Goal: Information Seeking & Learning: Learn about a topic

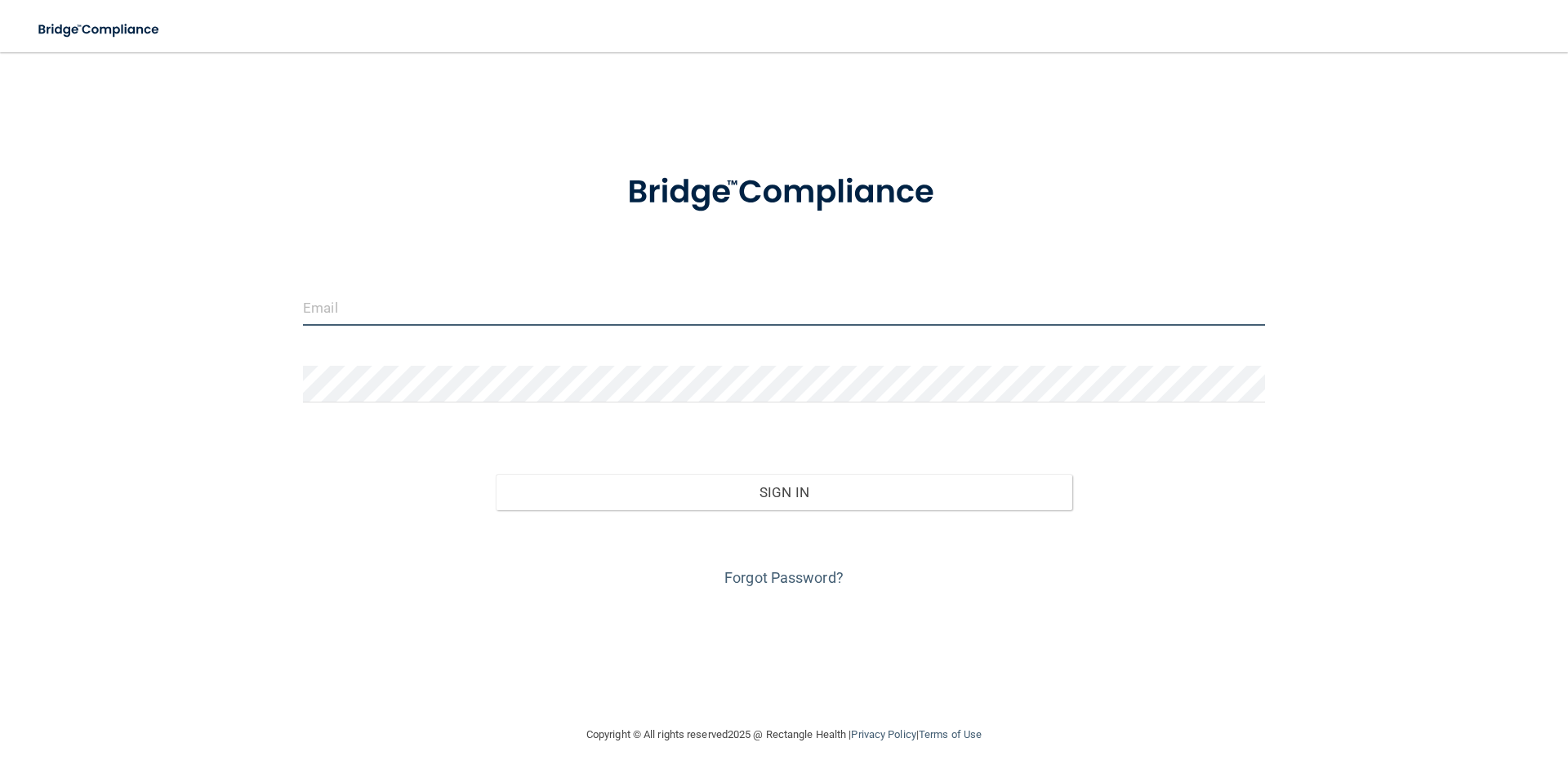
click at [554, 324] on input "email" at bounding box center [784, 307] width 962 height 36
type input "[EMAIL_ADDRESS][DOMAIN_NAME]"
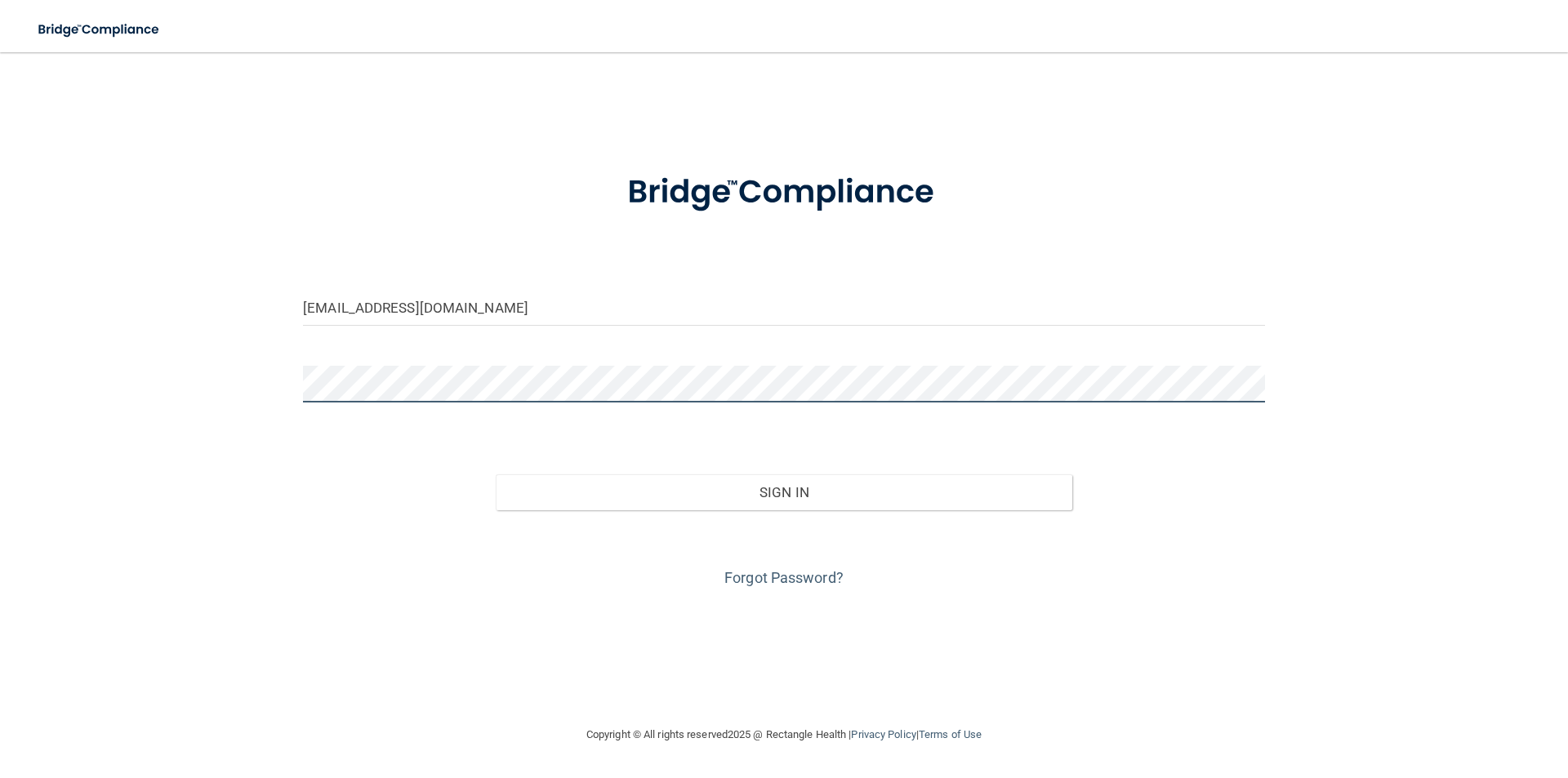
click at [496, 475] on button "Sign In" at bounding box center [784, 493] width 577 height 36
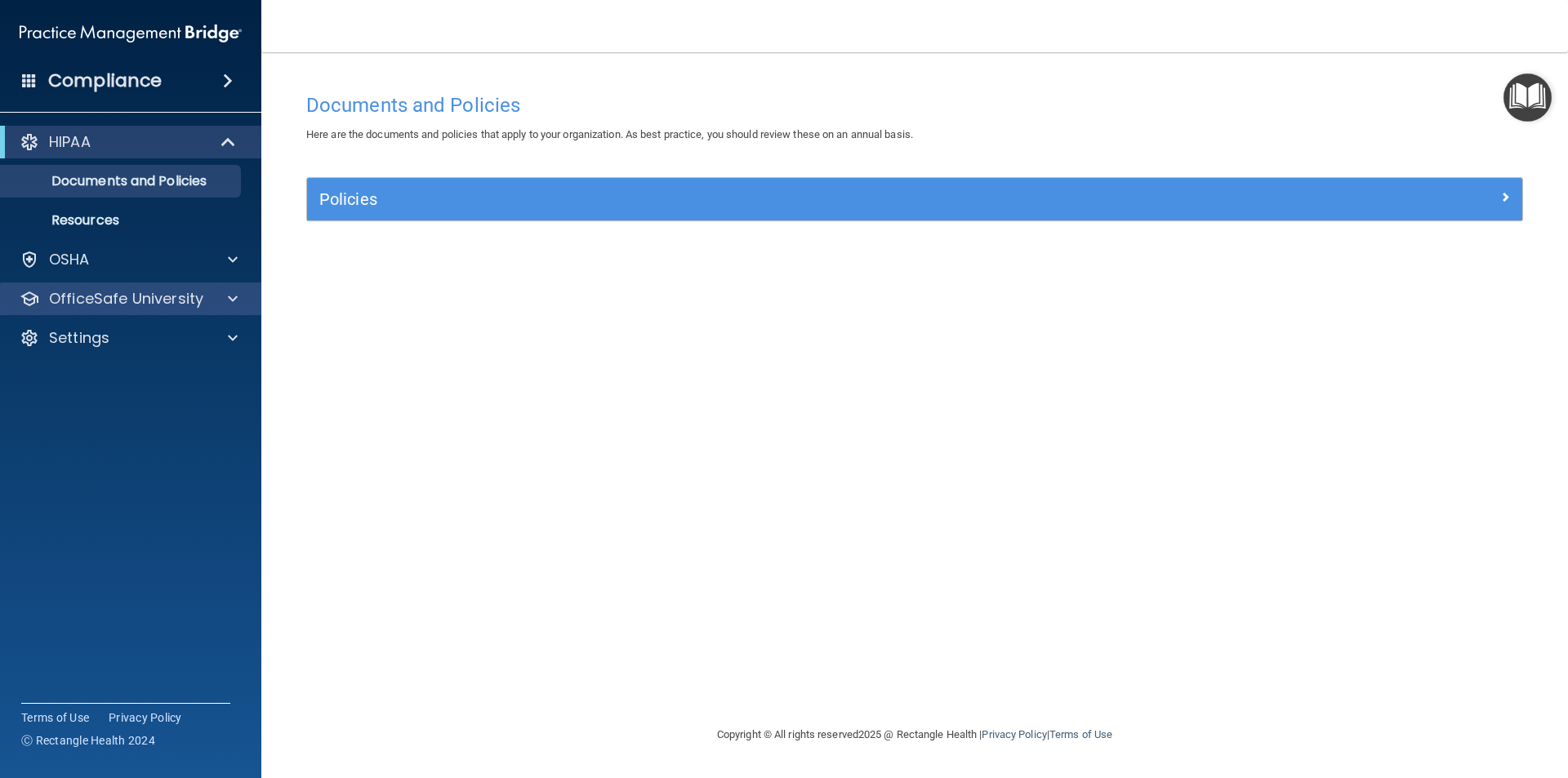
click at [236, 288] on div "OfficeSafe University" at bounding box center [131, 299] width 262 height 33
click at [236, 297] on span at bounding box center [232, 299] width 10 height 20
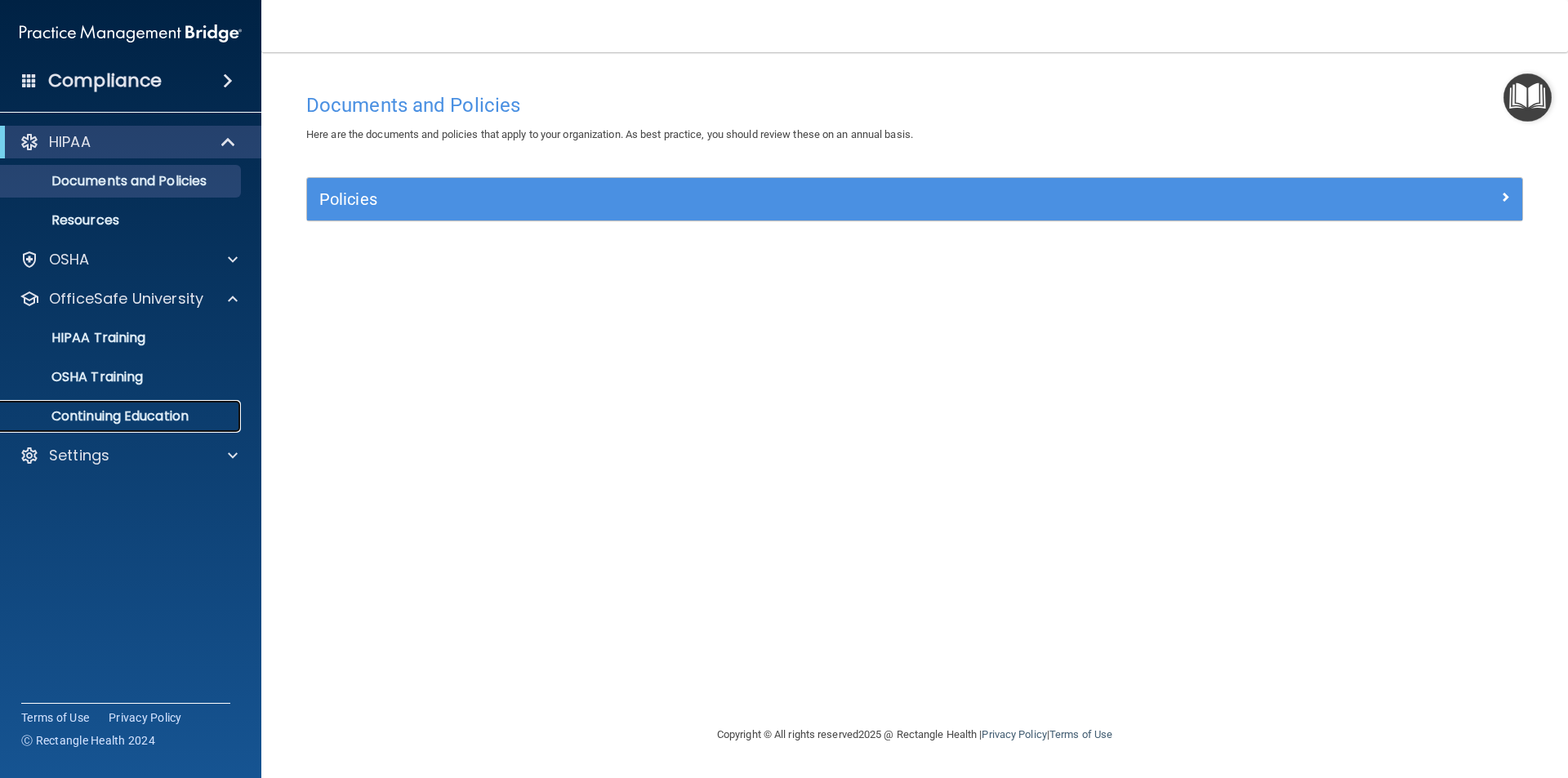
click at [195, 417] on p "Continuing Education" at bounding box center [123, 417] width 223 height 16
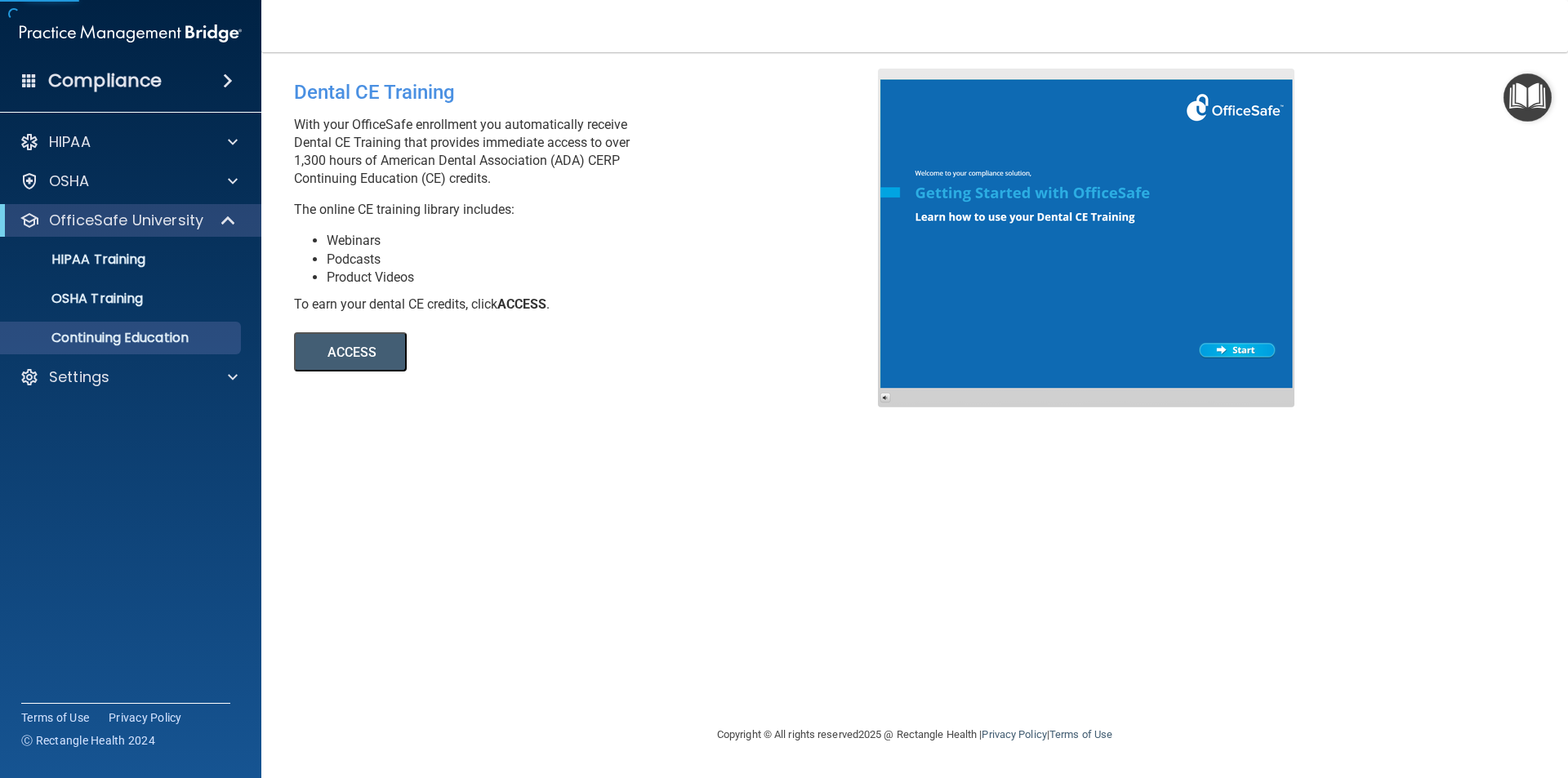
click at [361, 353] on button "ACCESS" at bounding box center [350, 351] width 113 height 39
click at [234, 178] on span at bounding box center [232, 182] width 10 height 20
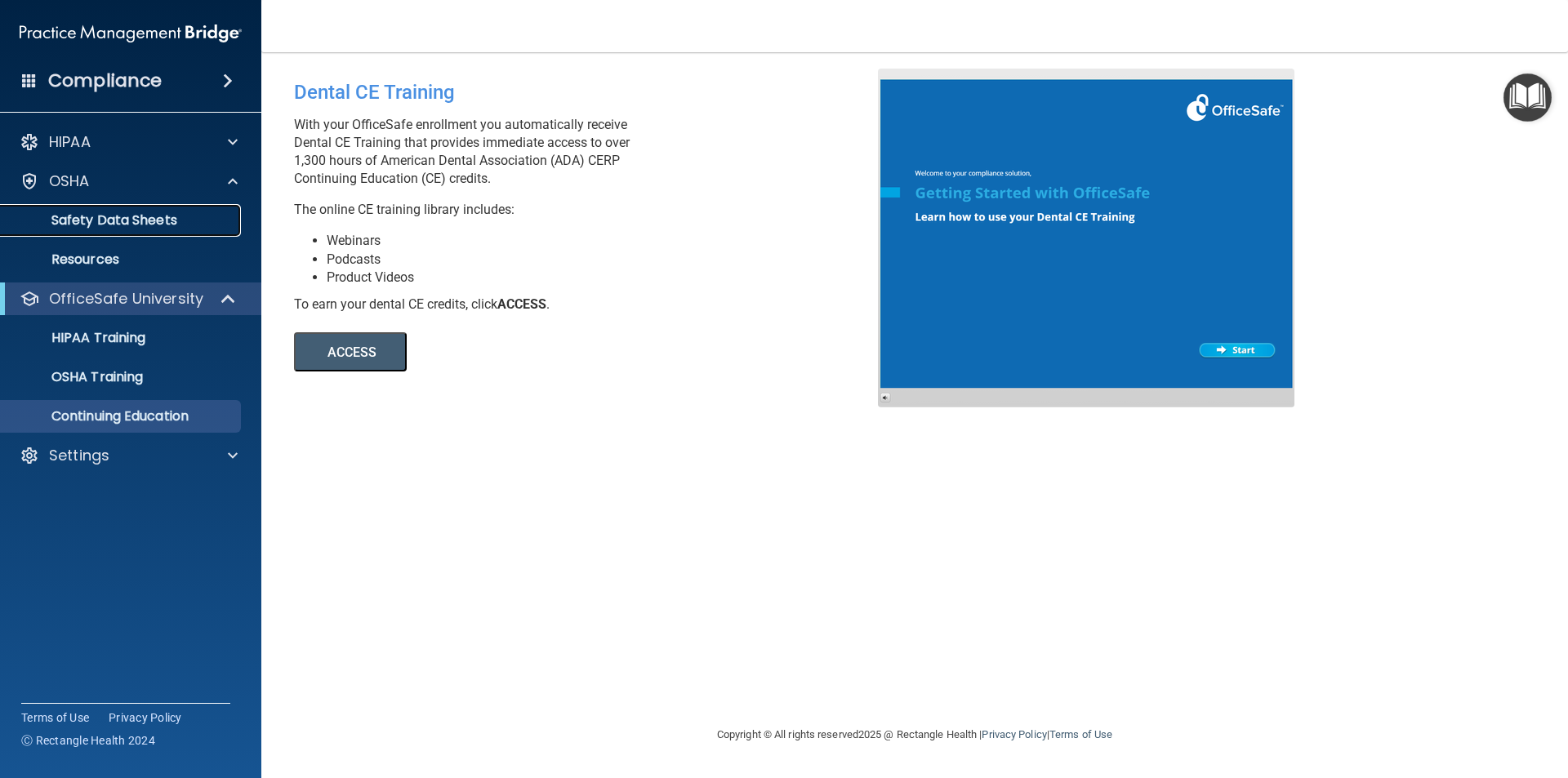
click at [234, 217] on link "Safety Data Sheets" at bounding box center [112, 221] width 257 height 33
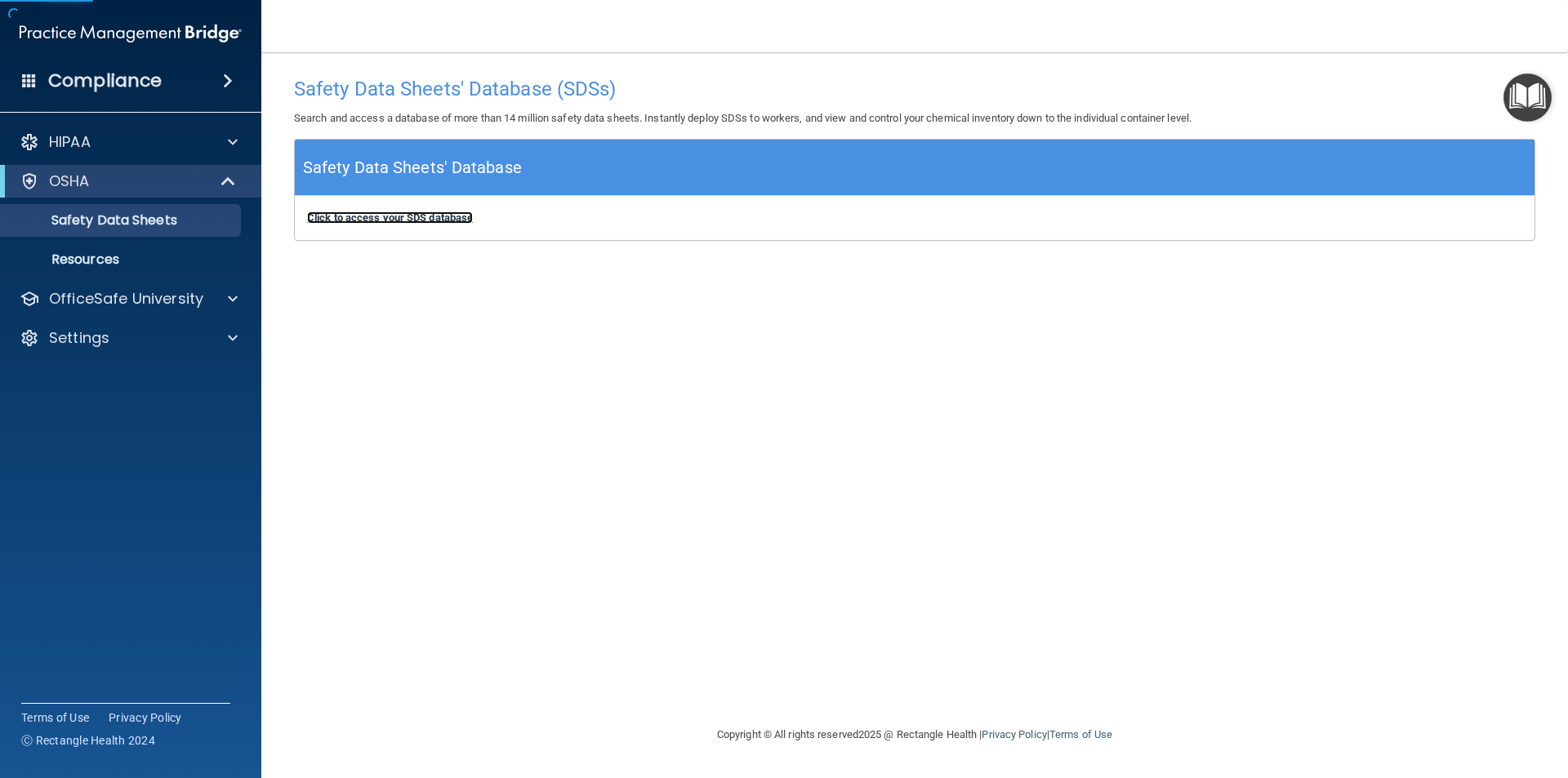
click at [426, 216] on b "Click to access your SDS database" at bounding box center [390, 217] width 166 height 12
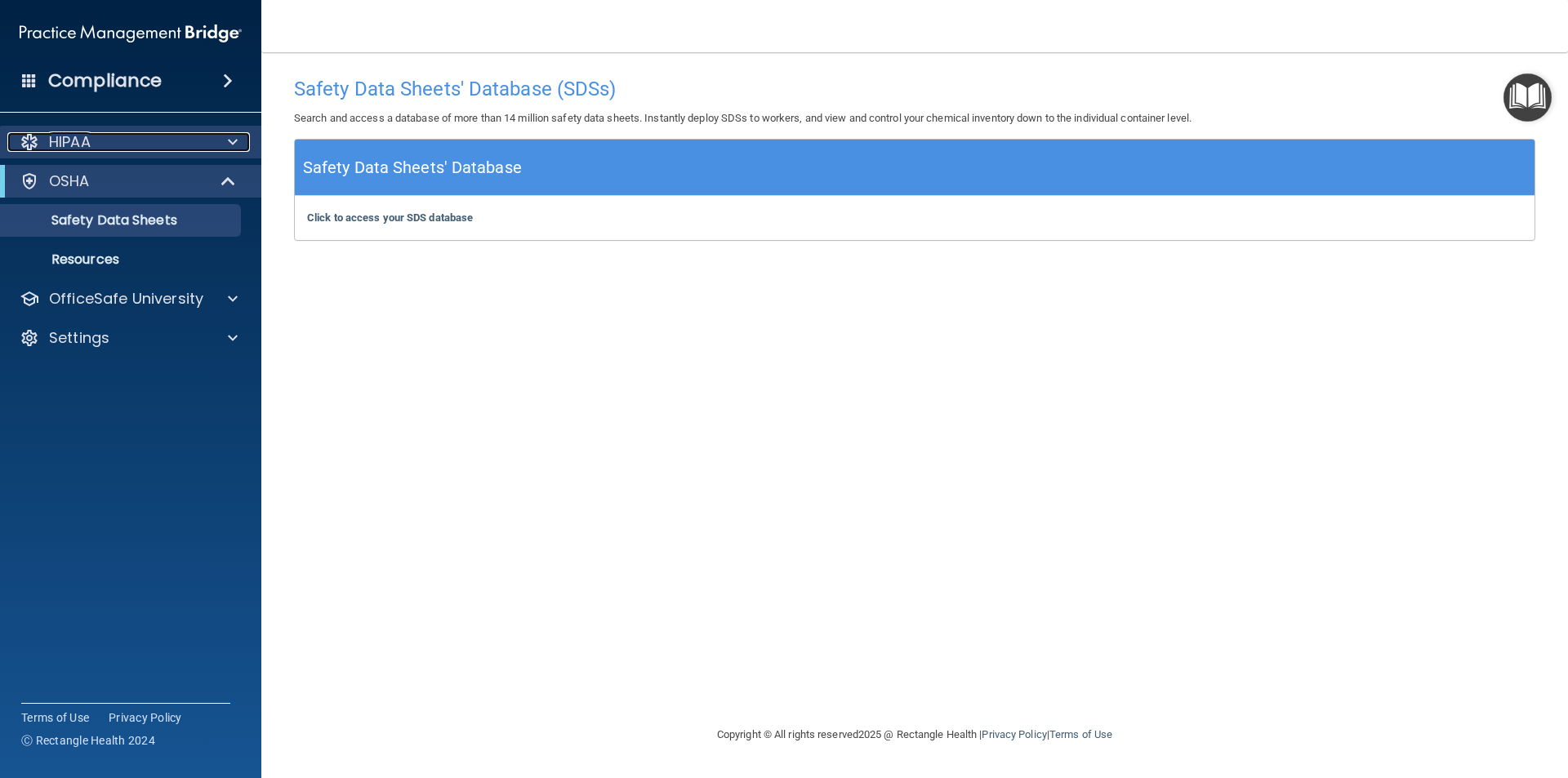
click at [220, 141] on div at bounding box center [230, 143] width 41 height 20
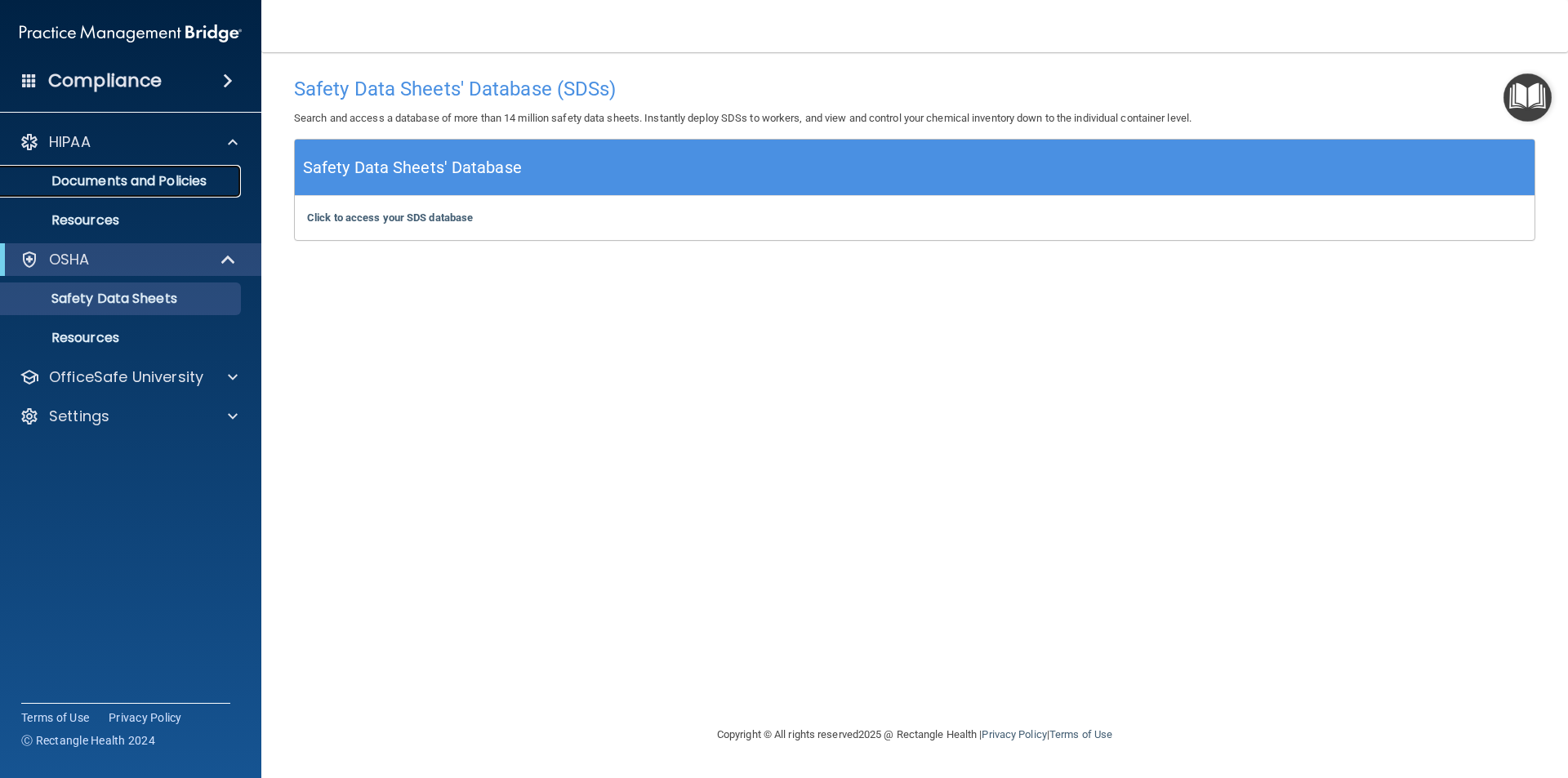
click at [196, 188] on p "Documents and Policies" at bounding box center [123, 182] width 223 height 16
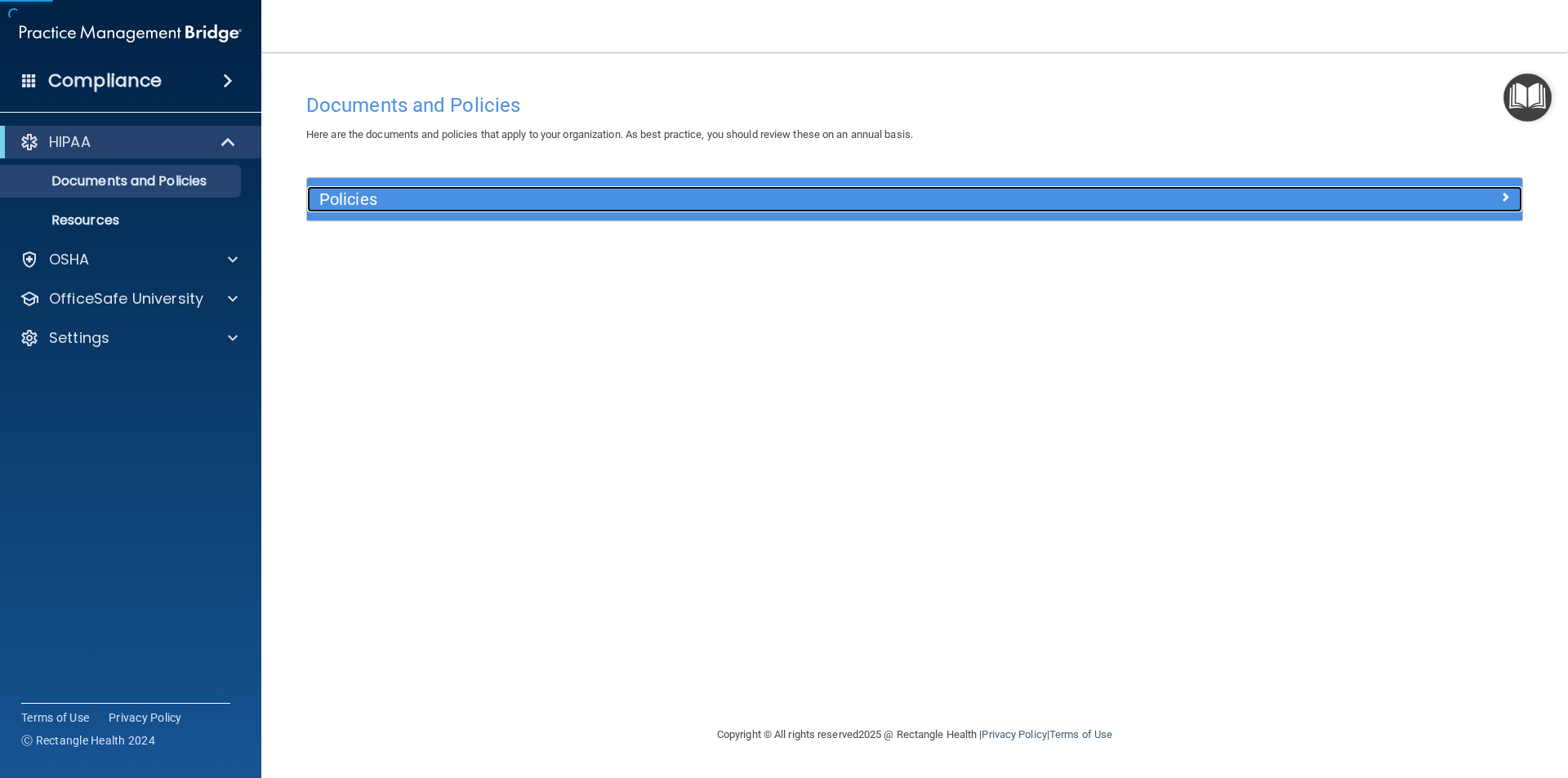
click at [422, 187] on div "Policies" at bounding box center [763, 199] width 912 height 26
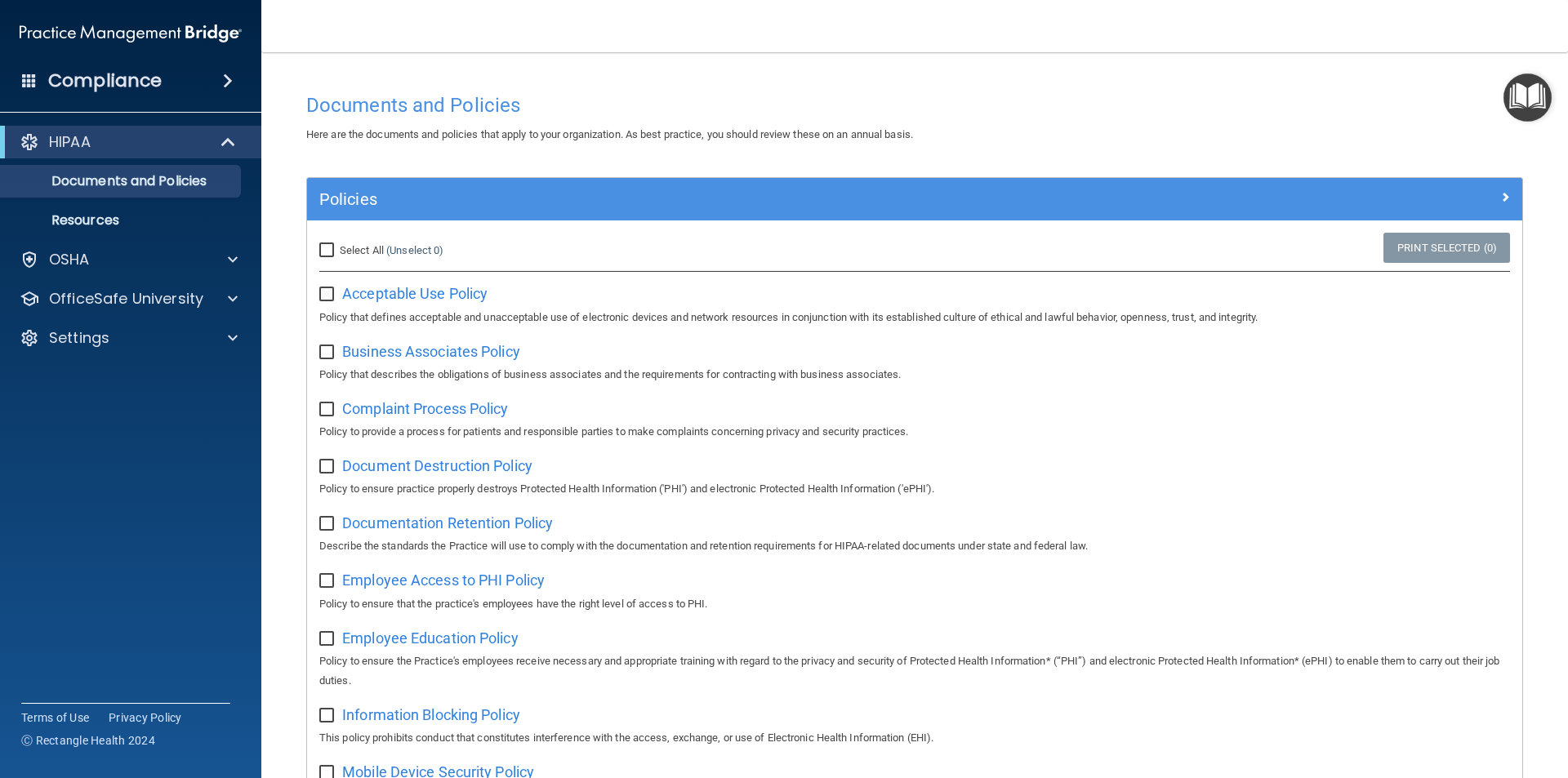
click at [327, 251] on input "Select All (Unselect 0) Unselect All" at bounding box center [329, 251] width 19 height 13
checkbox input "true"
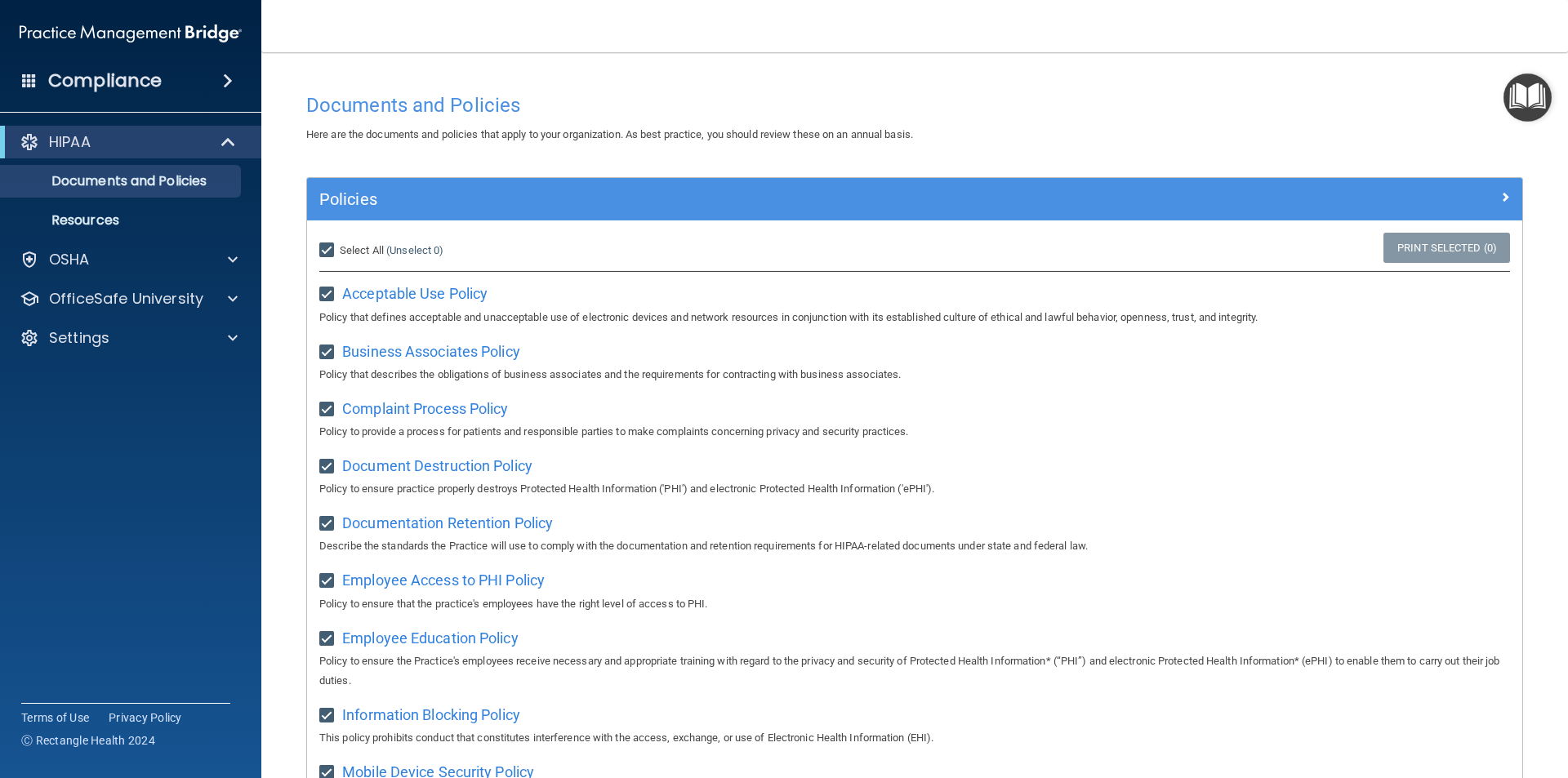
checkbox input "true"
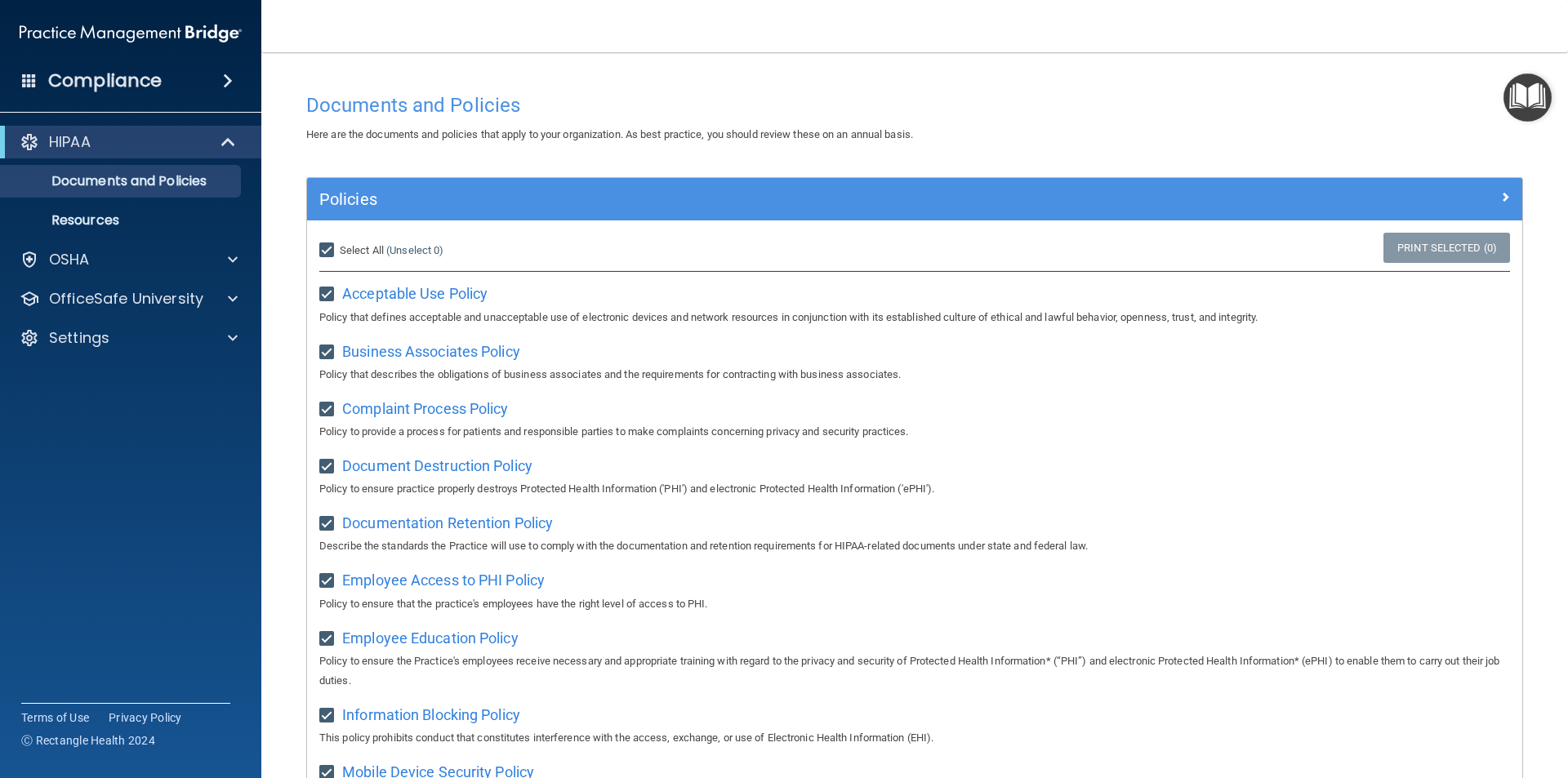
checkbox input "true"
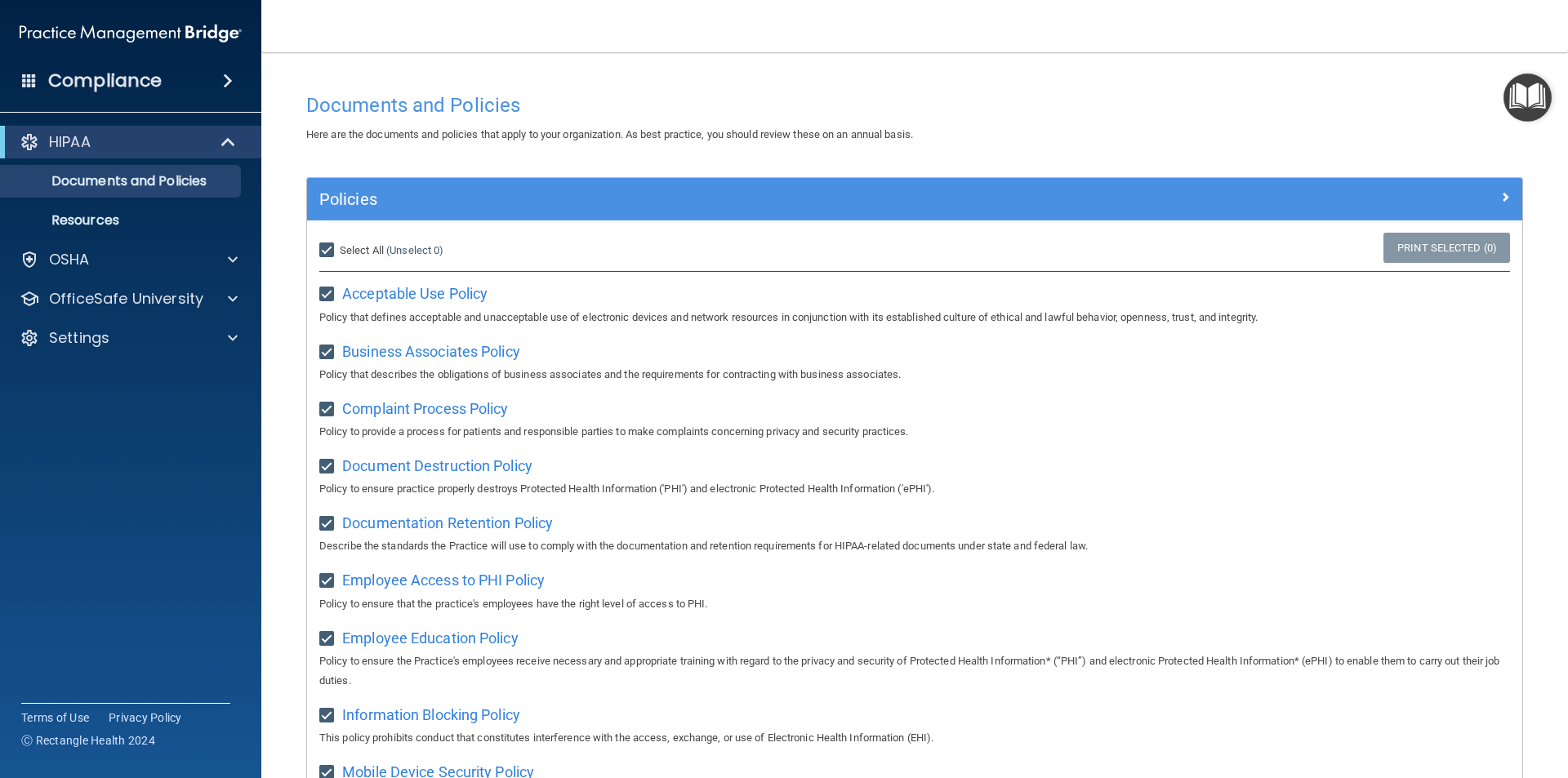
checkbox input "true"
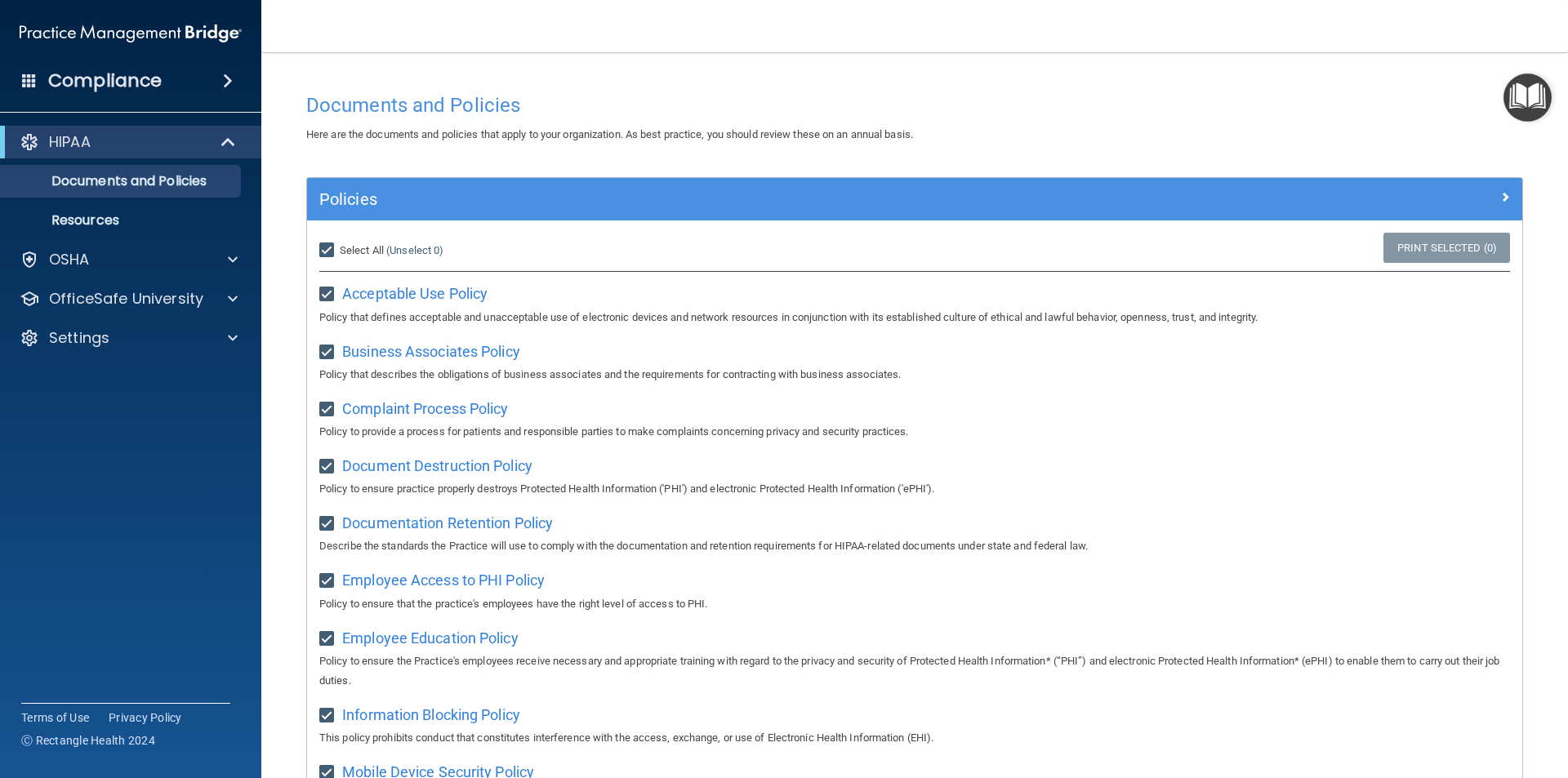
checkbox input "true"
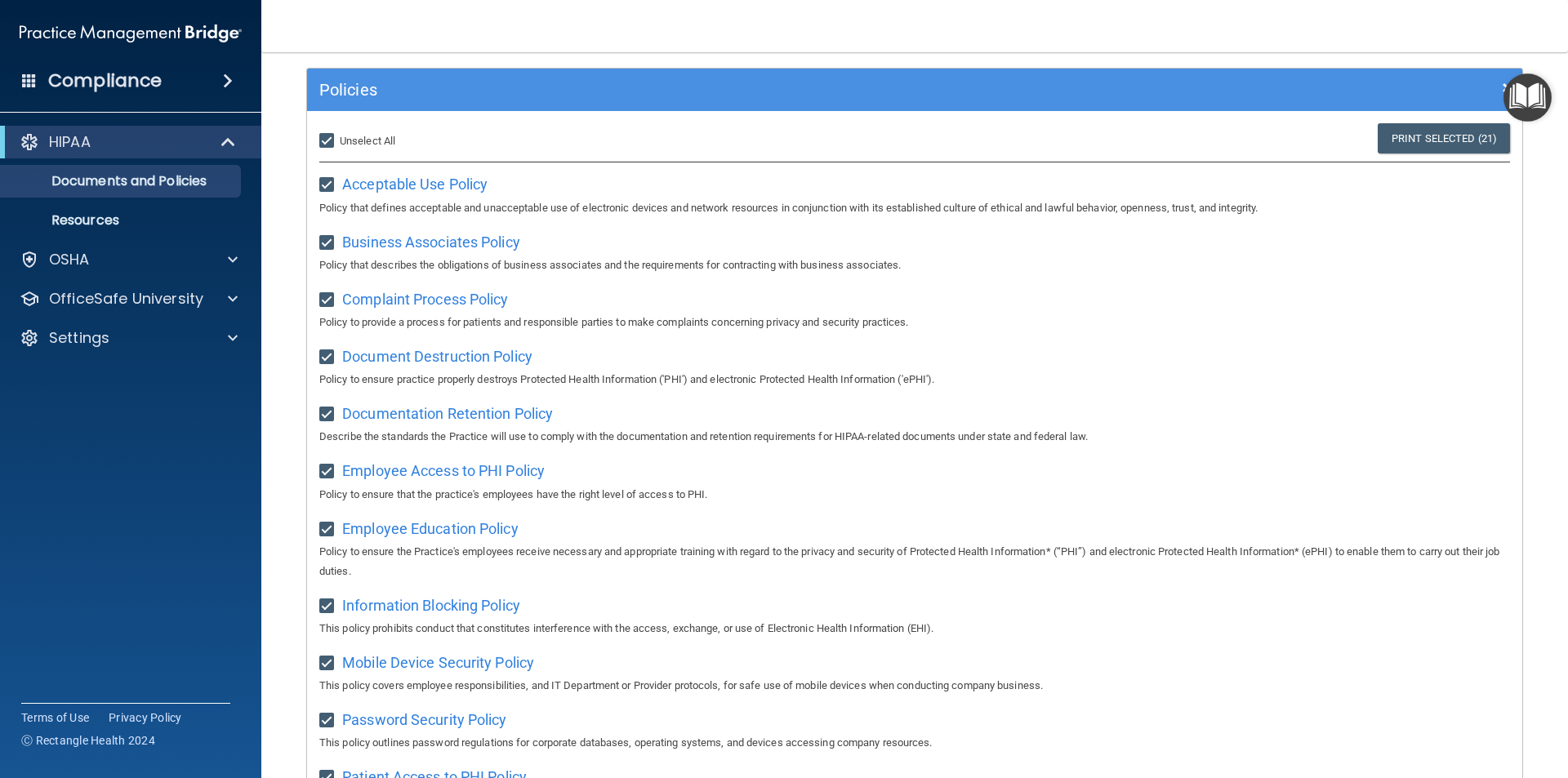
scroll to position [409, 0]
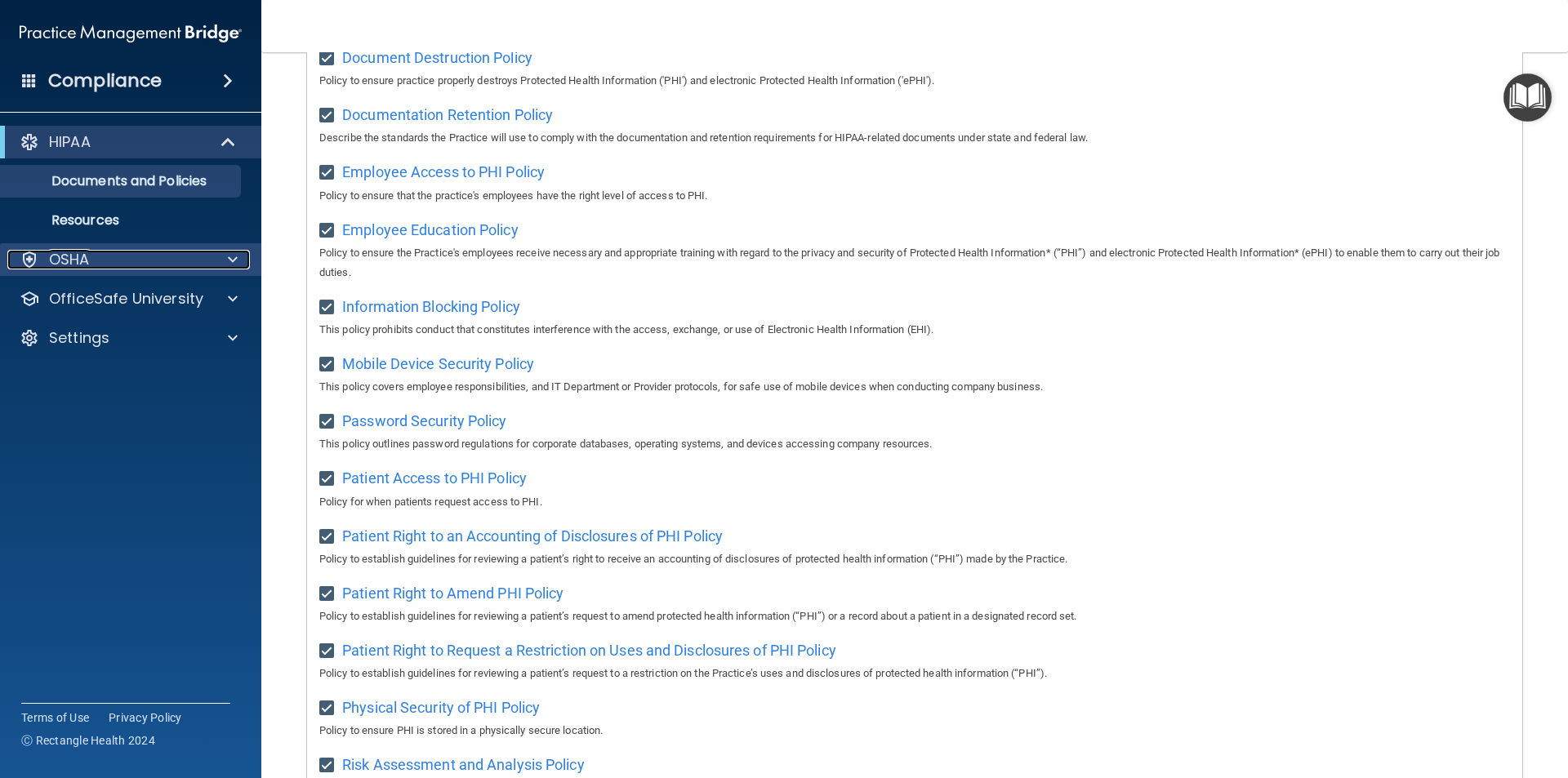
click at [200, 269] on div "OSHA" at bounding box center [108, 260] width 202 height 20
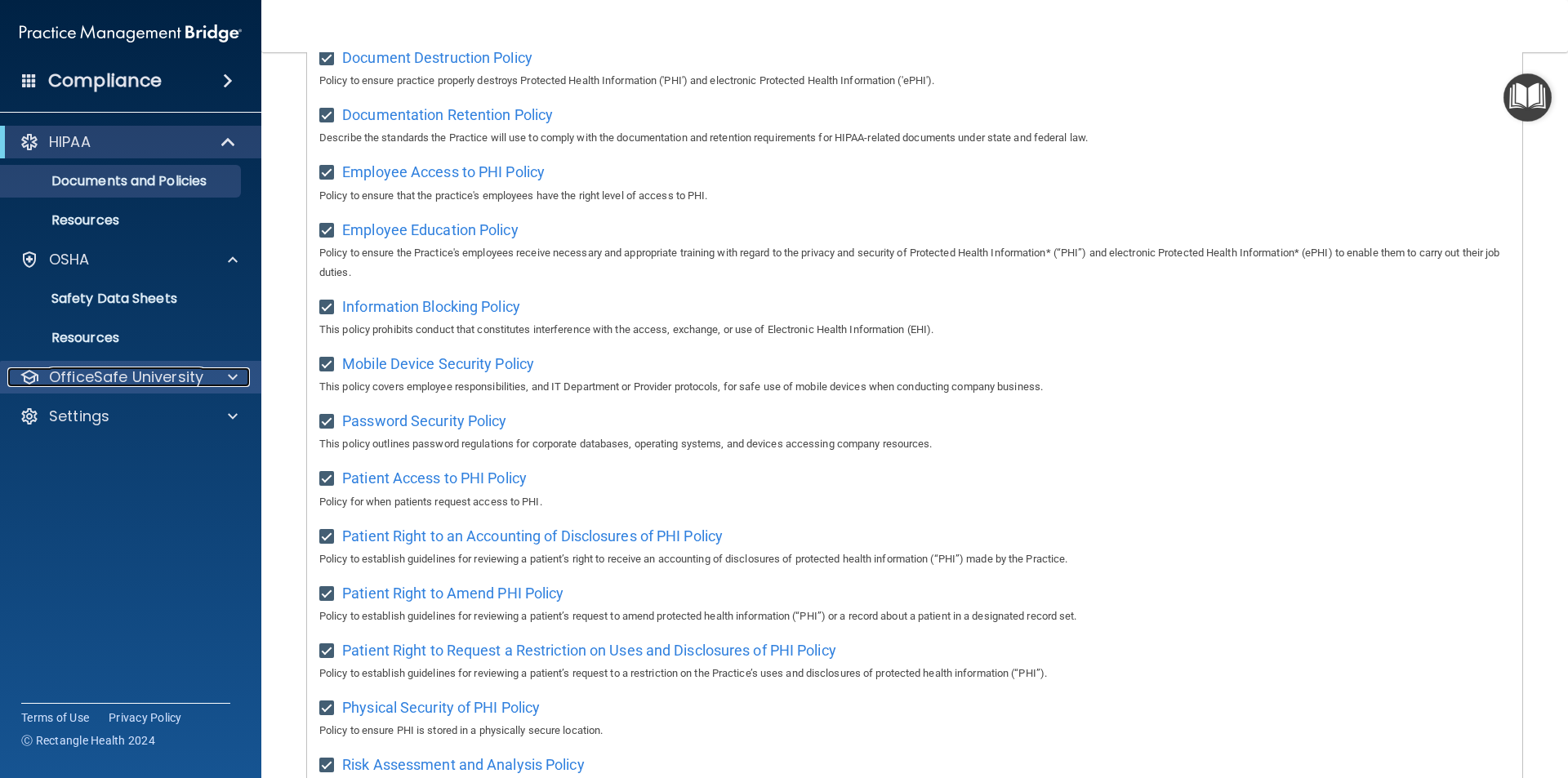
click at [184, 380] on p "OfficeSafe University" at bounding box center [126, 378] width 154 height 20
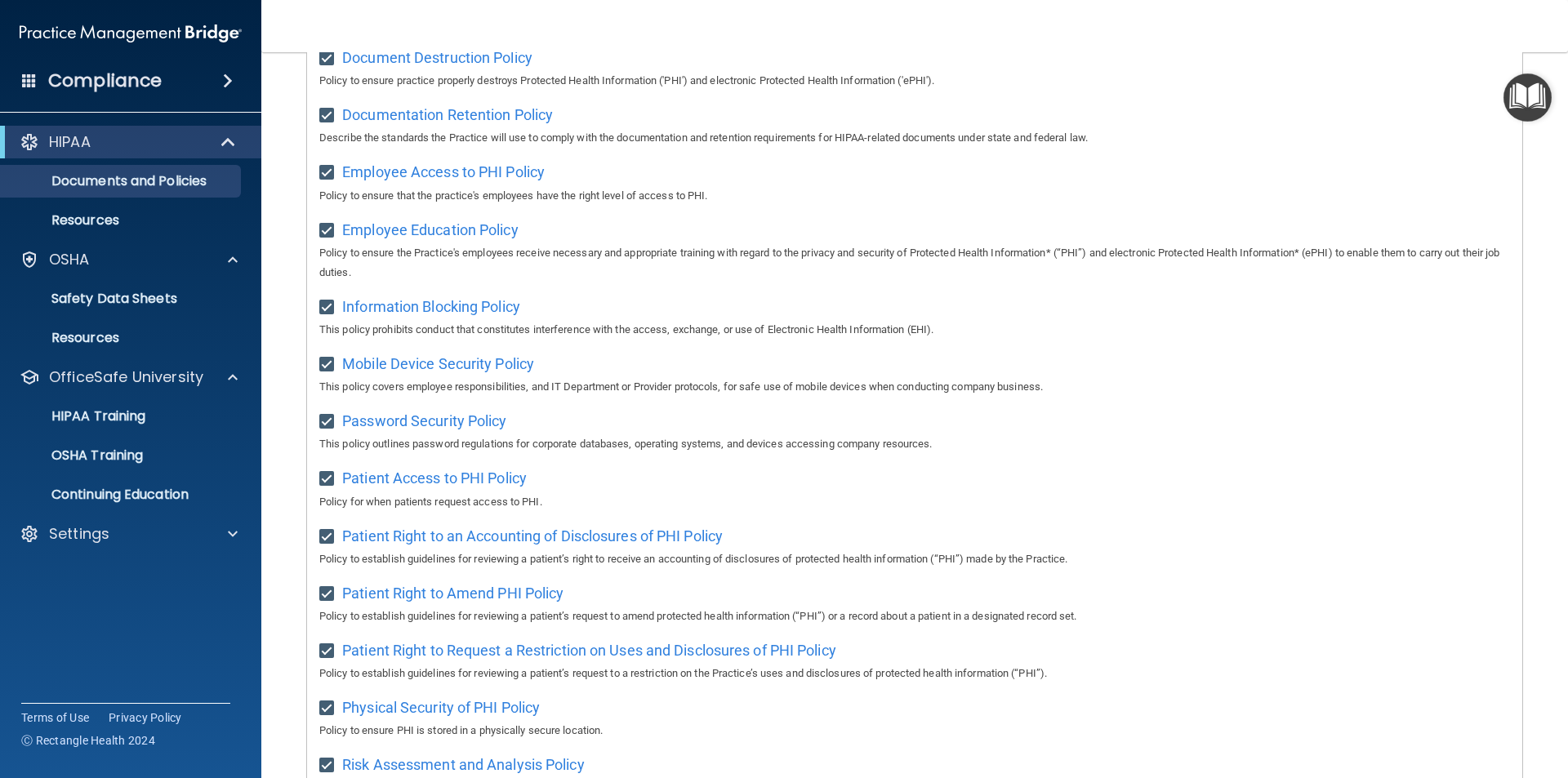
click at [148, 79] on h4 "Compliance" at bounding box center [104, 80] width 113 height 23
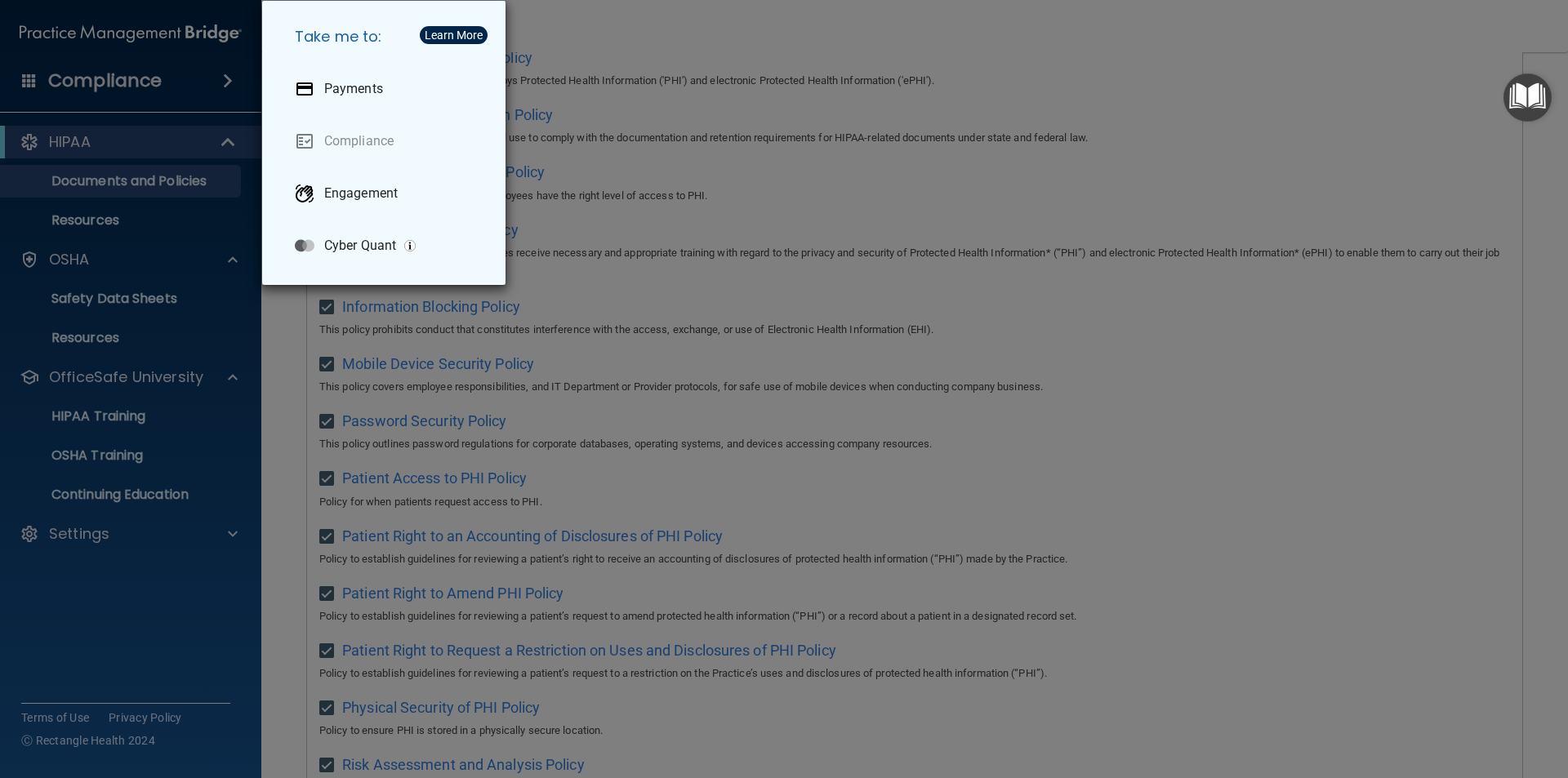
click at [26, 84] on div "Take me to: Payments Compliance Engagement Cyber Quant" at bounding box center [784, 389] width 1568 height 778
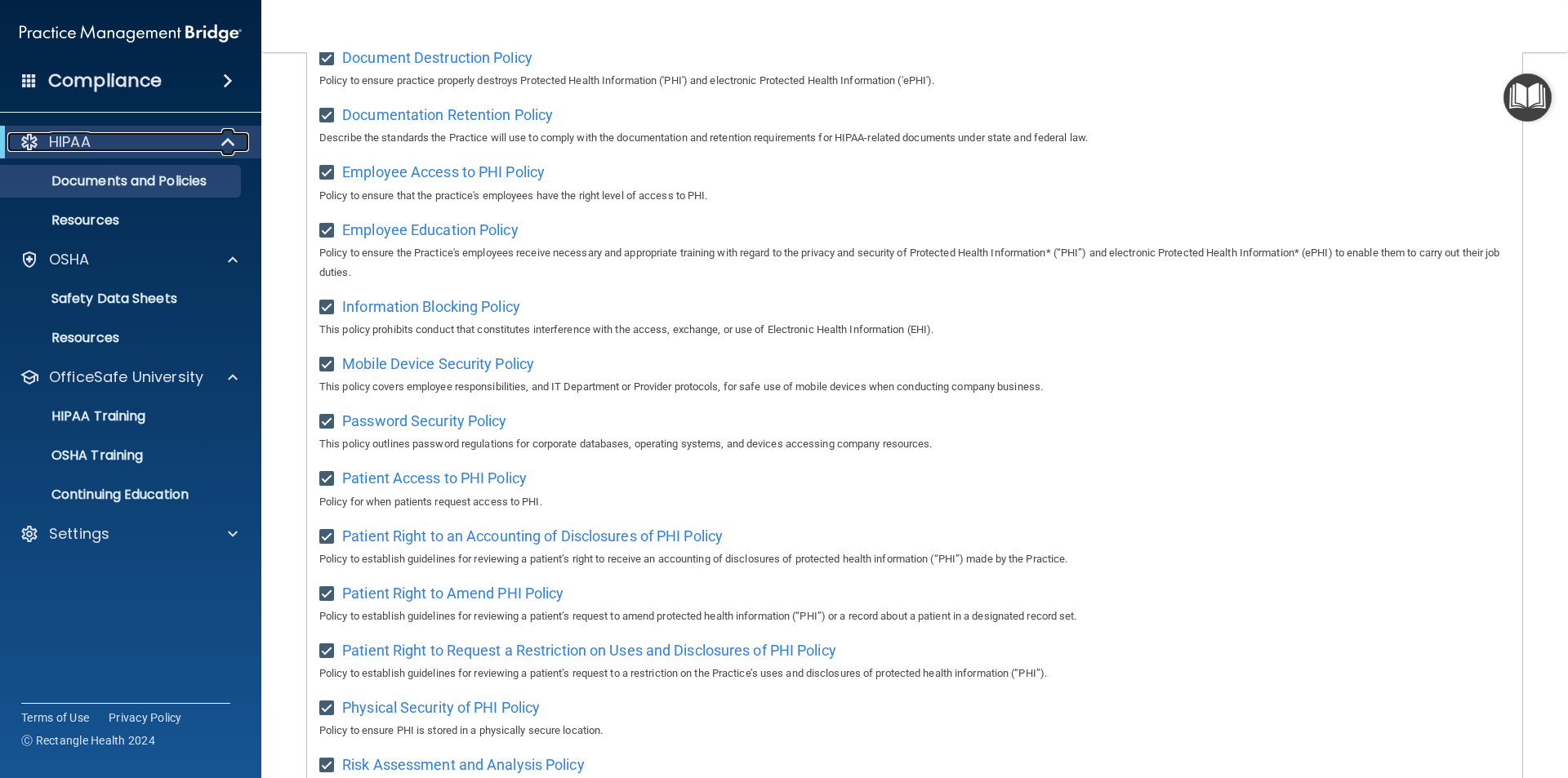
click at [142, 149] on div "HIPAA" at bounding box center [108, 143] width 202 height 20
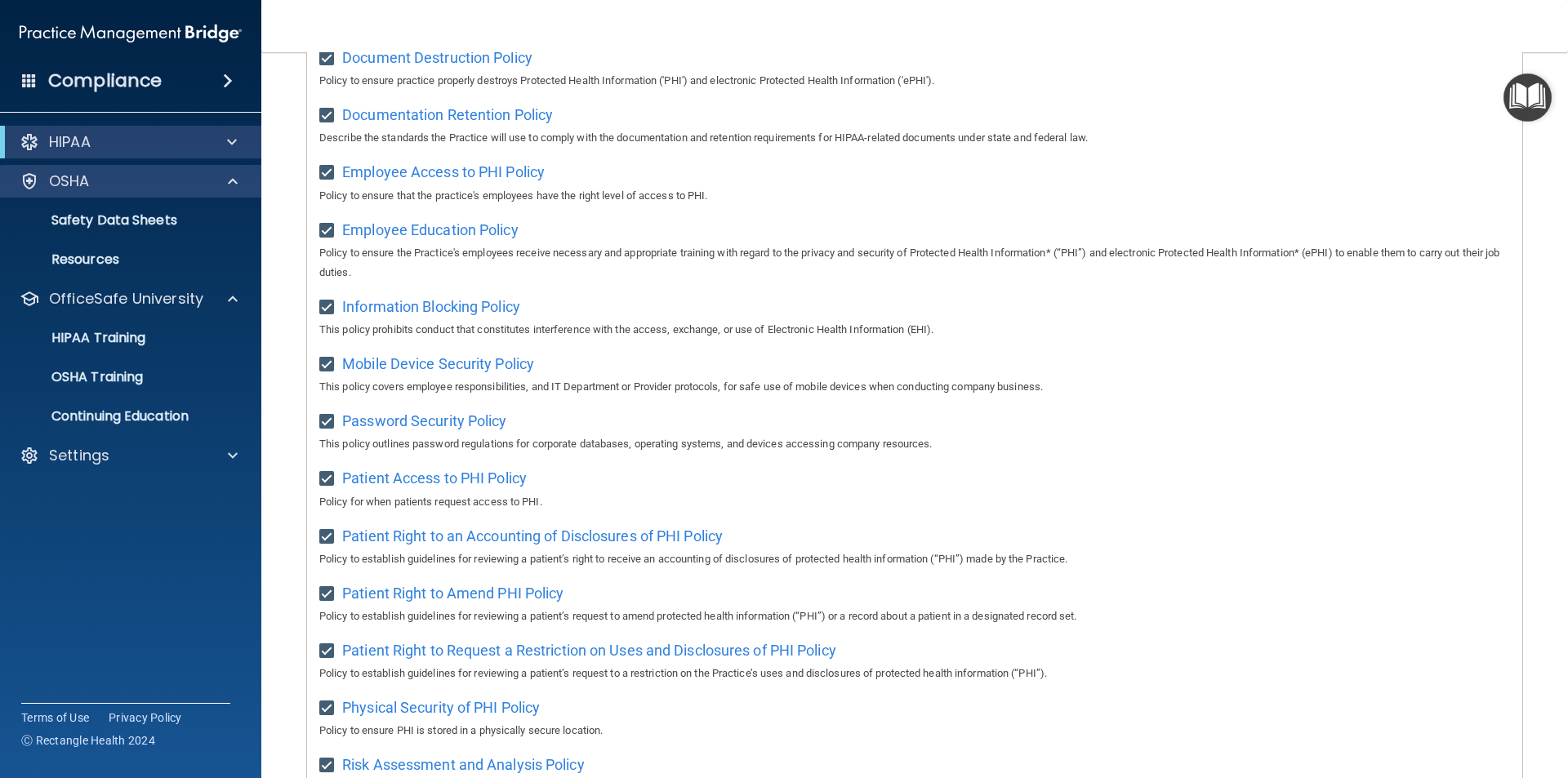
click at [157, 171] on div "OSHA" at bounding box center [131, 182] width 262 height 33
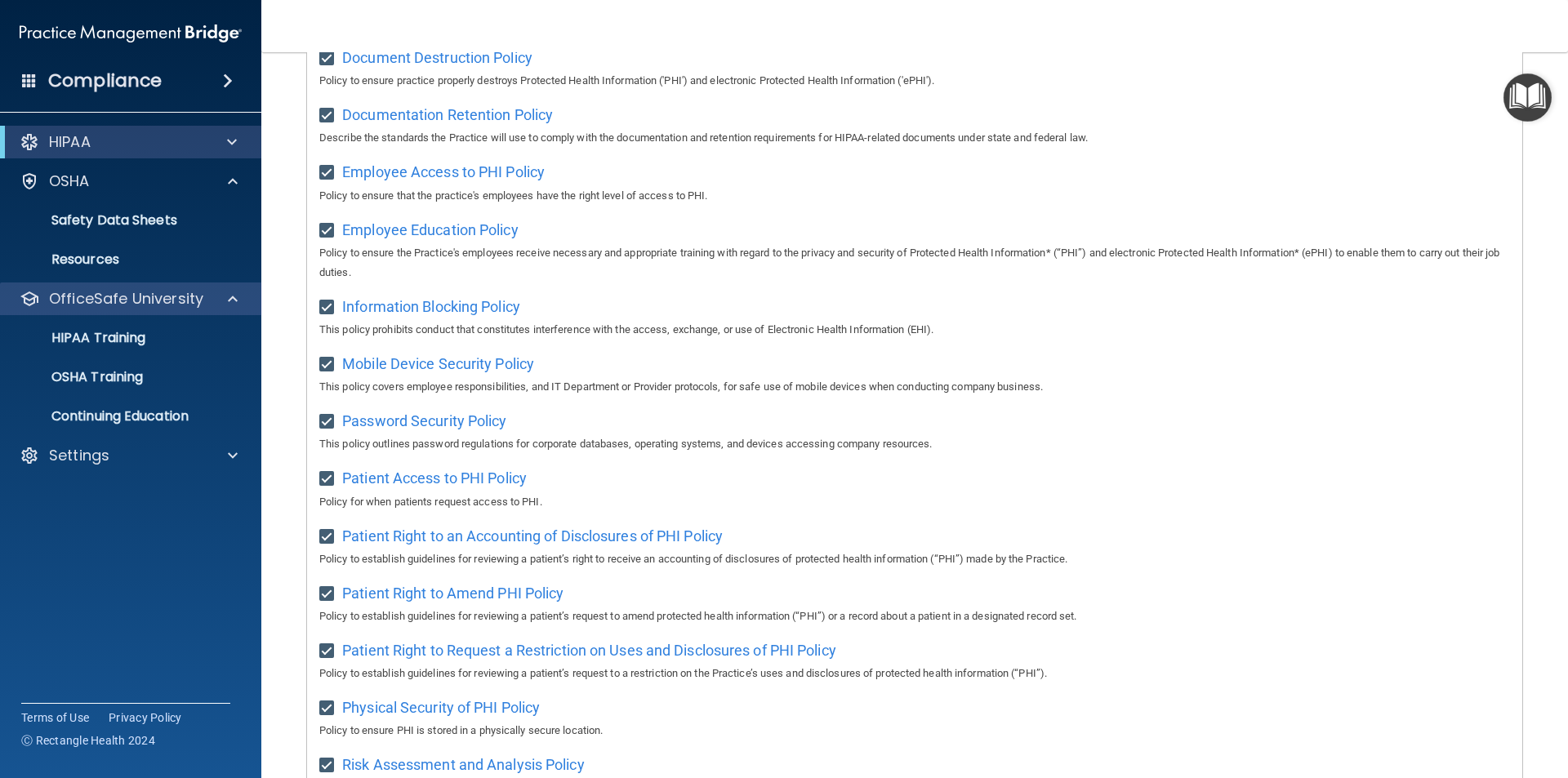
click at [202, 314] on div "OfficeSafe University" at bounding box center [131, 299] width 262 height 33
click at [232, 299] on span at bounding box center [232, 299] width 10 height 20
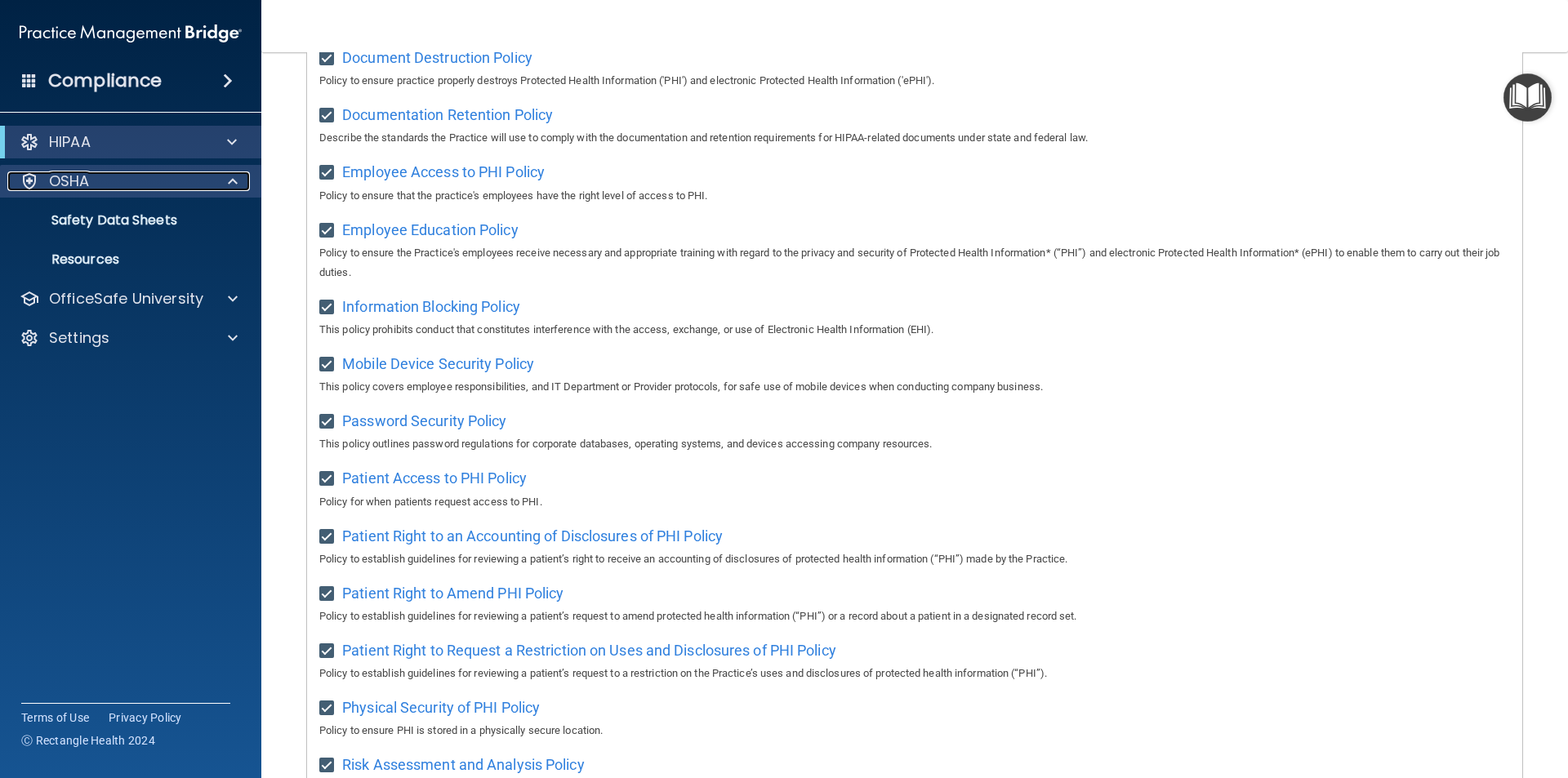
click at [227, 174] on div at bounding box center [230, 182] width 41 height 20
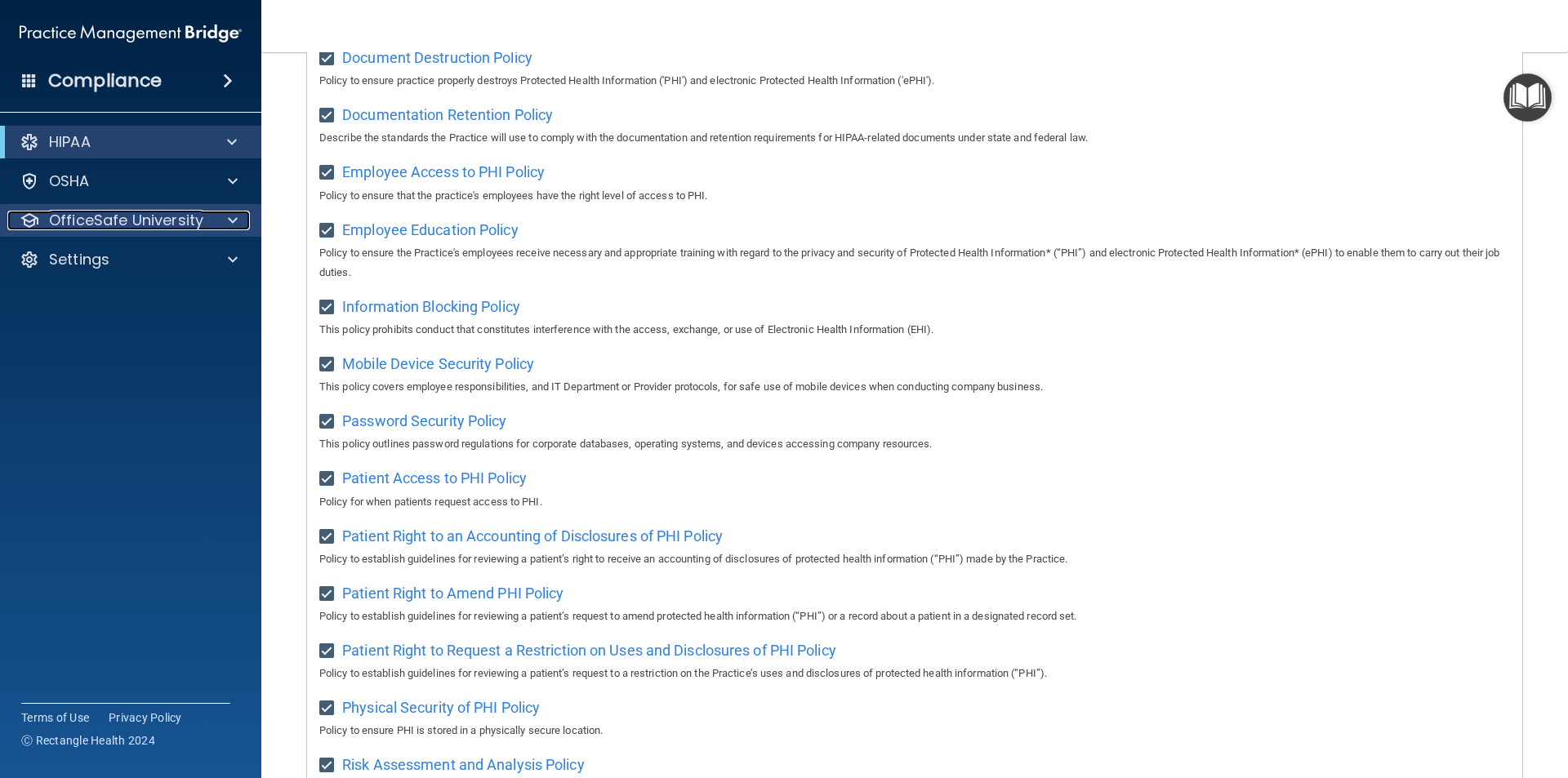
click at [235, 218] on span at bounding box center [232, 221] width 10 height 20
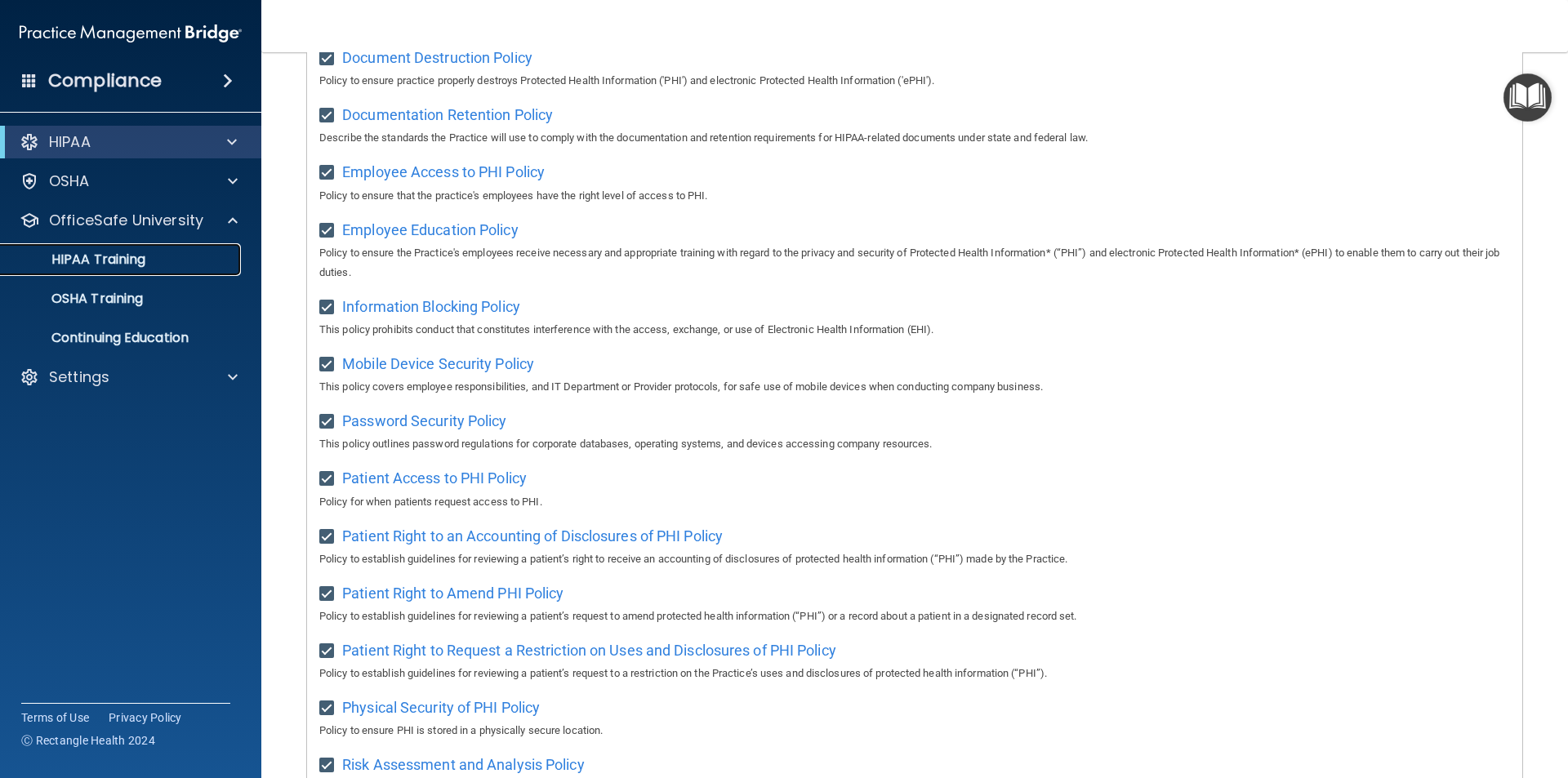
click at [202, 262] on div "HIPAA Training" at bounding box center [123, 260] width 223 height 16
